Goal: Task Accomplishment & Management: Complete application form

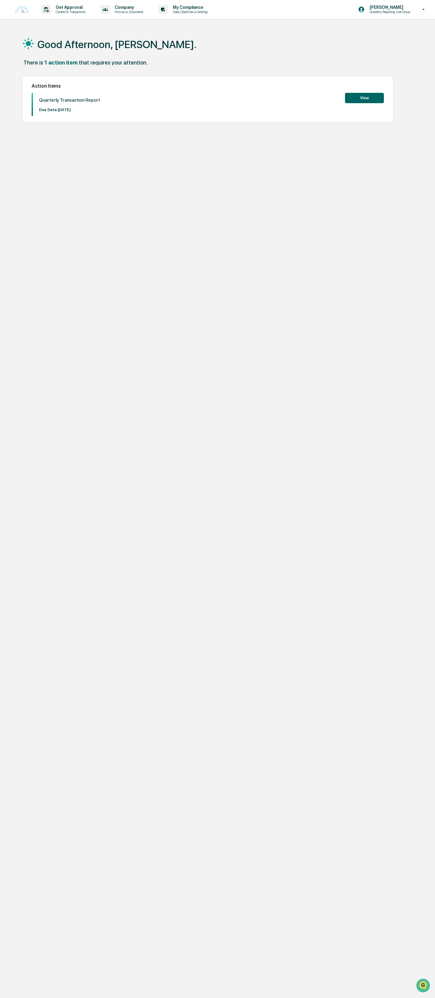
click at [379, 100] on button "View" at bounding box center [364, 98] width 39 height 10
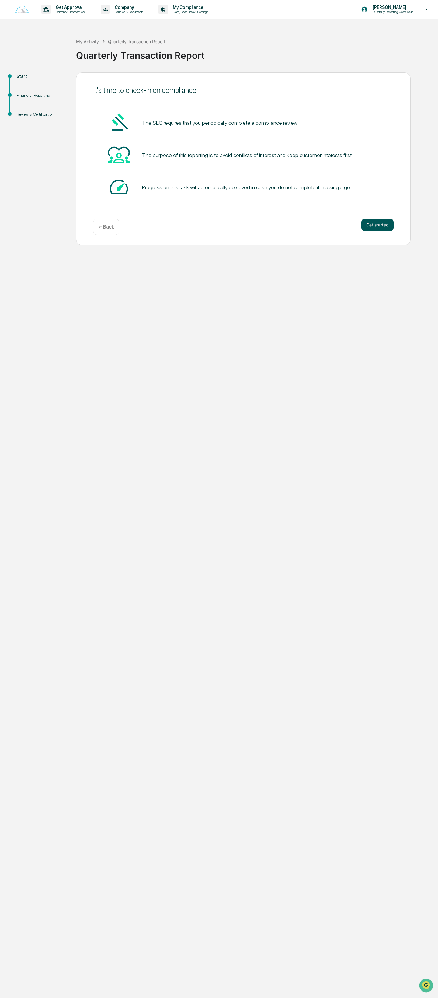
click at [384, 225] on button "Get started" at bounding box center [378, 225] width 32 height 12
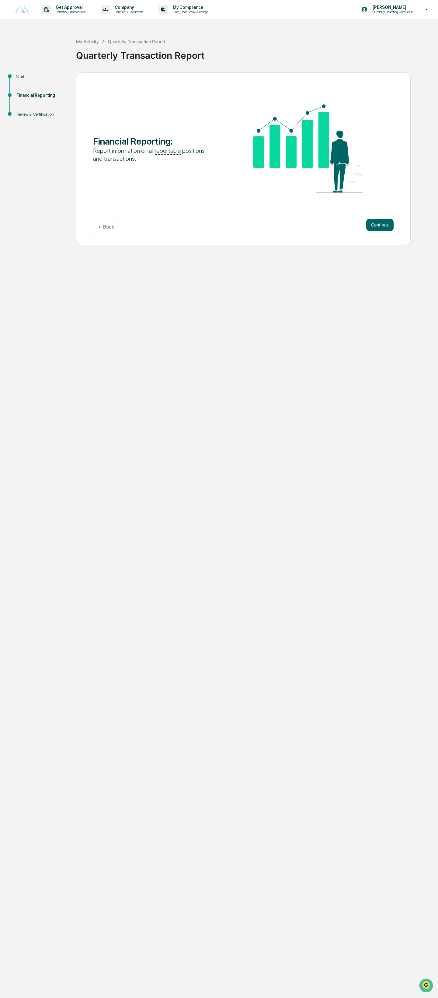
click at [384, 225] on button "Continue" at bounding box center [379, 225] width 27 height 12
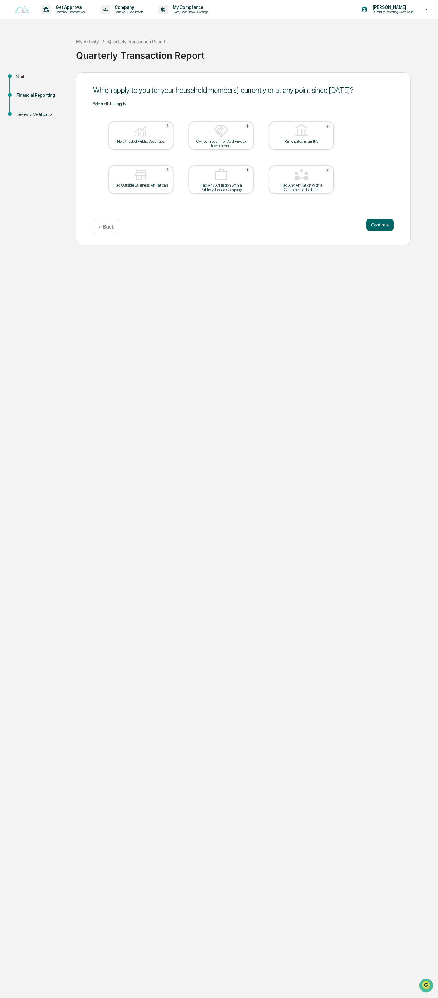
click at [384, 225] on button "Continue" at bounding box center [379, 225] width 27 height 12
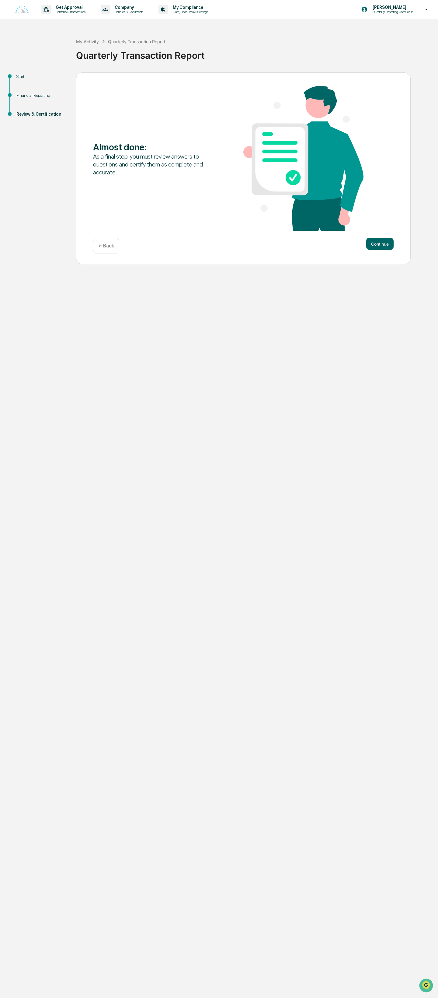
click at [384, 225] on div "Almost done : As a final step, you must review answers to questions and certify…" at bounding box center [243, 159] width 301 height 146
click at [379, 243] on button "Continue" at bounding box center [379, 244] width 27 height 12
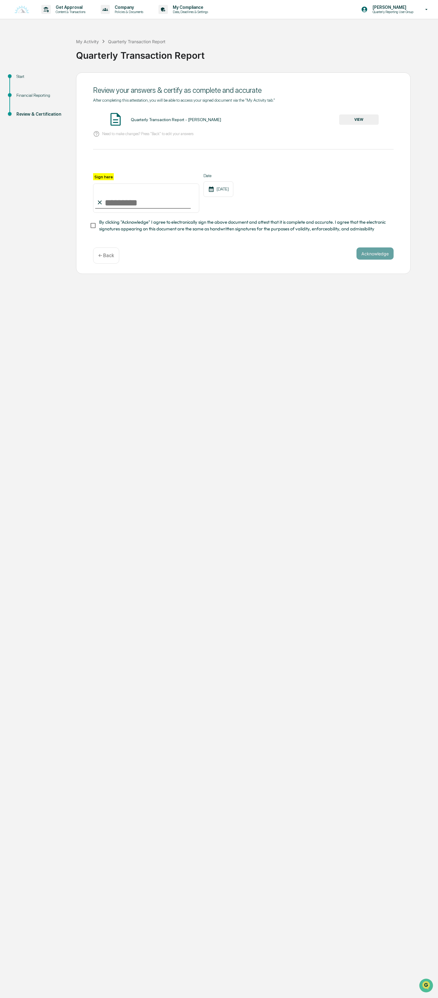
click at [102, 177] on label "Sign here" at bounding box center [103, 176] width 21 height 7
click at [102, 184] on input "Sign here" at bounding box center [146, 198] width 106 height 29
type input "**********"
click at [373, 258] on button "Acknowledge" at bounding box center [375, 253] width 37 height 12
click at [358, 116] on button "VIEW" at bounding box center [359, 119] width 40 height 10
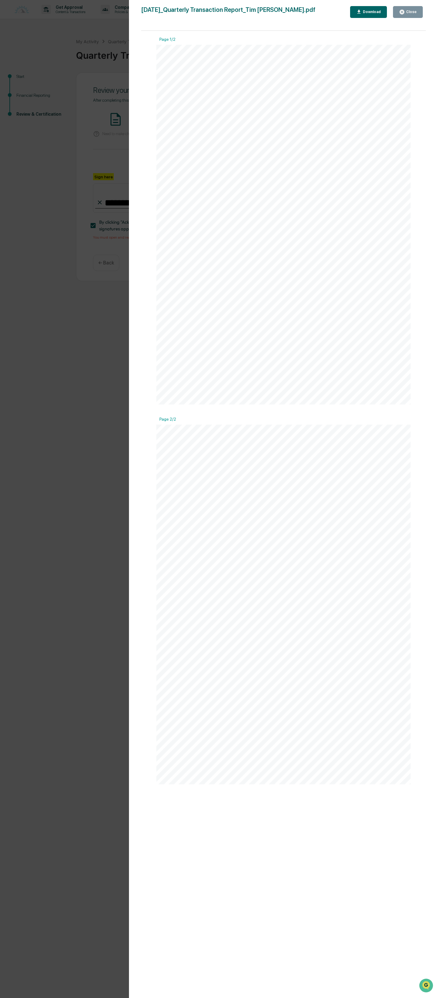
click at [377, 11] on div "Download" at bounding box center [371, 12] width 19 height 4
drag, startPoint x: 247, startPoint y: 61, endPoint x: 282, endPoint y: 60, distance: 35.3
click at [247, 61] on div "[DATE] Golden Reserve Retirement Quarterly Transaction Report - [PERSON_NAME] C…" at bounding box center [283, 225] width 254 height 360
click at [411, 13] on div "Close" at bounding box center [411, 12] width 12 height 4
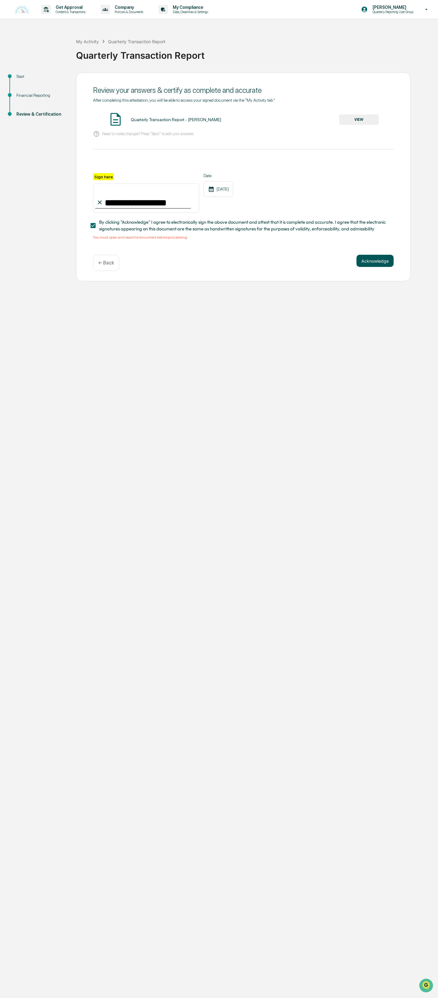
click at [368, 260] on button "Acknowledge" at bounding box center [375, 261] width 37 height 12
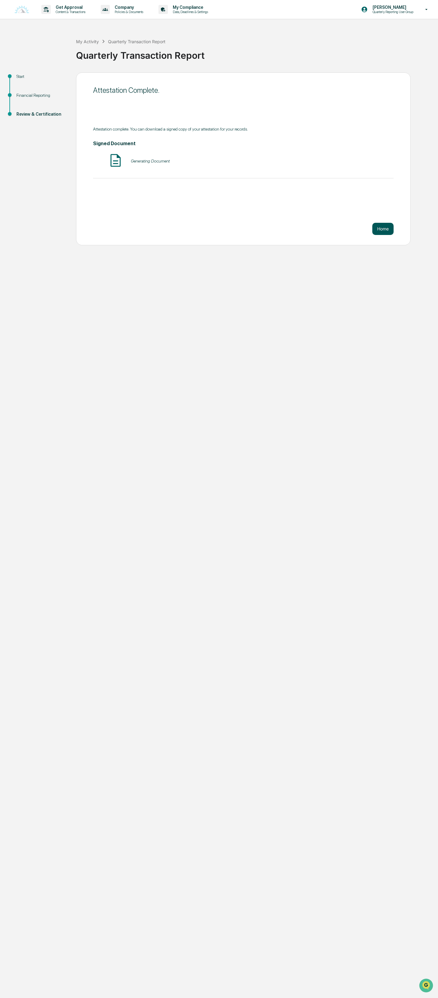
click at [380, 230] on button "Home" at bounding box center [382, 229] width 21 height 12
